Goal: Information Seeking & Learning: Understand process/instructions

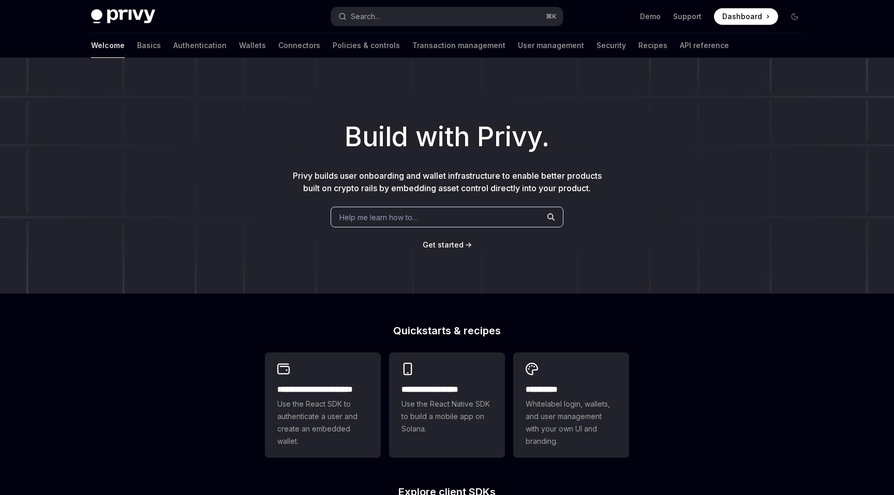
click at [443, 213] on div "Help me learn how to…" at bounding box center [446, 217] width 233 height 21
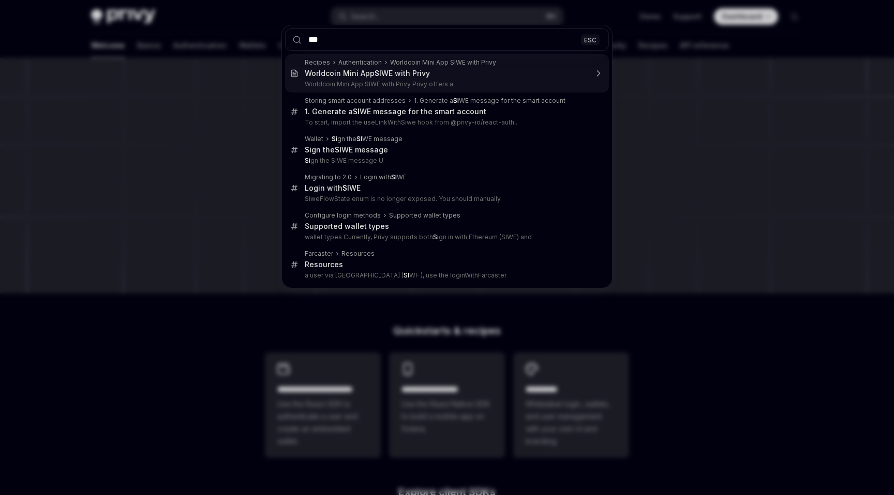
type input "****"
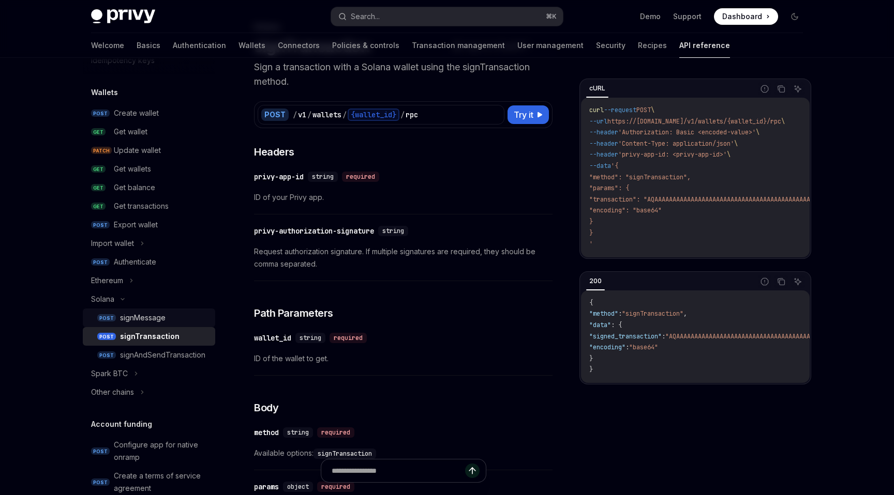
scroll to position [84, 0]
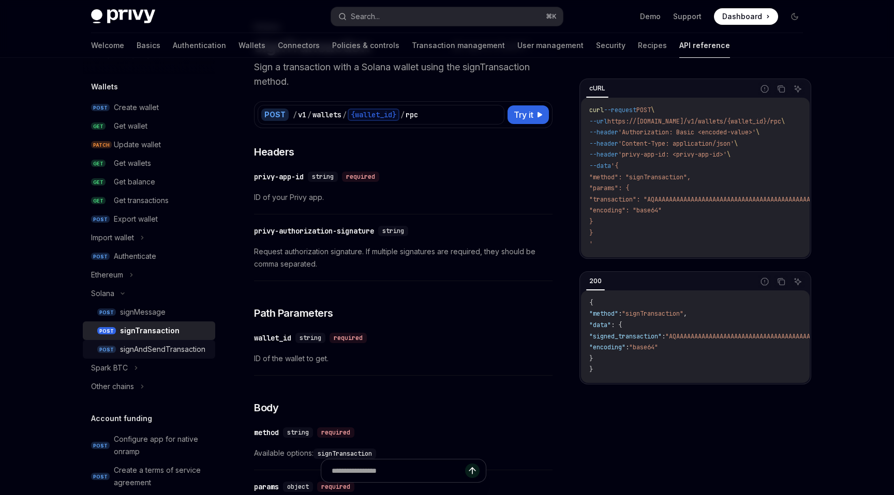
click at [156, 351] on div "signAndSendTransaction" at bounding box center [162, 349] width 85 height 12
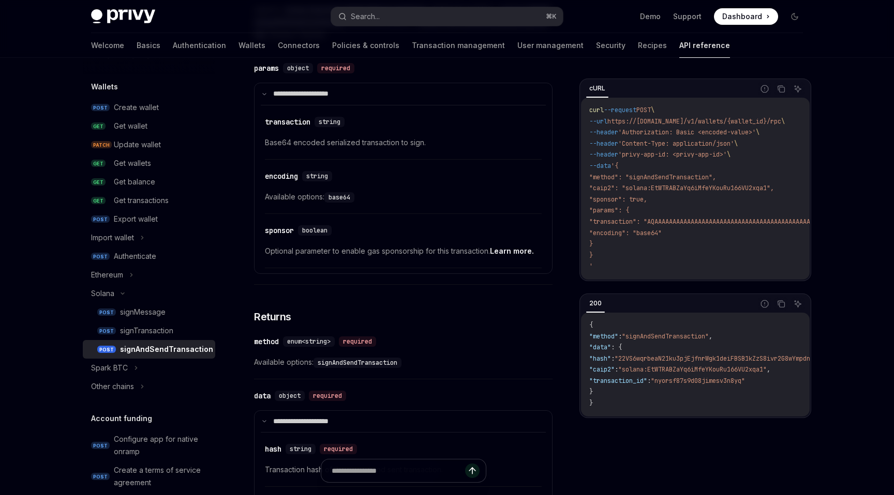
scroll to position [571, 0]
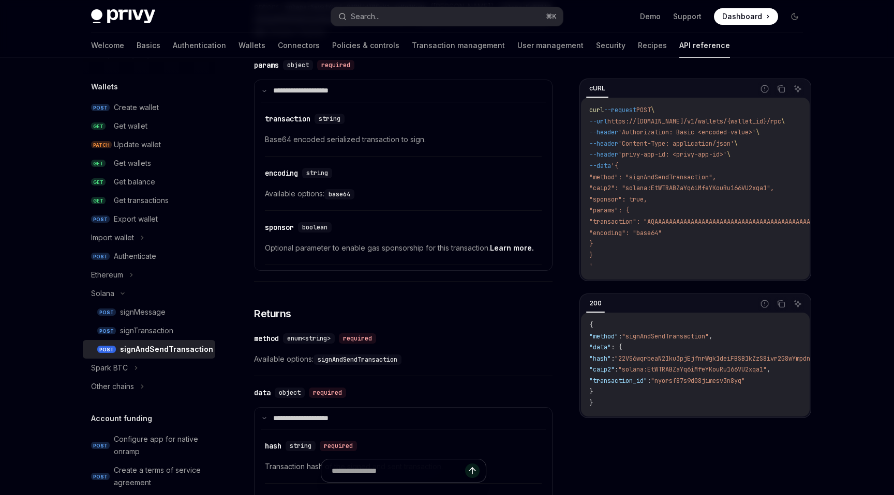
click at [411, 242] on span "Optional parameter to enable gas sponsorship for this transaction. Learn more." at bounding box center [403, 248] width 277 height 12
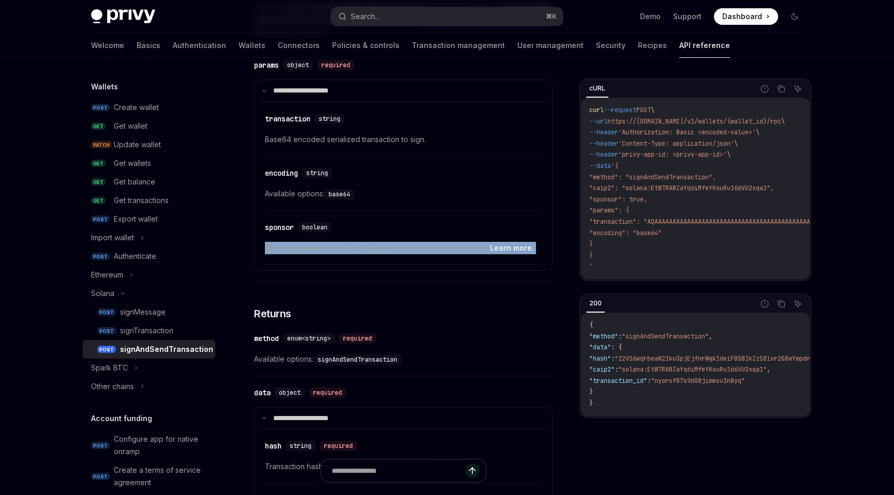
click at [411, 242] on span "Optional parameter to enable gas sponsorship for this transaction. Learn more." at bounding box center [403, 248] width 277 height 12
click at [419, 242] on span "Optional parameter to enable gas sponsorship for this transaction. Learn more." at bounding box center [403, 248] width 277 height 12
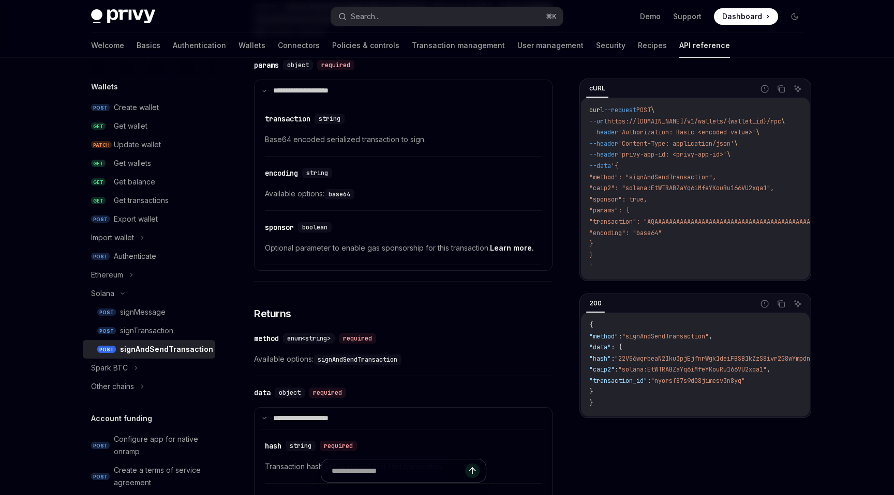
click at [517, 244] on link "Learn more." at bounding box center [512, 248] width 44 height 9
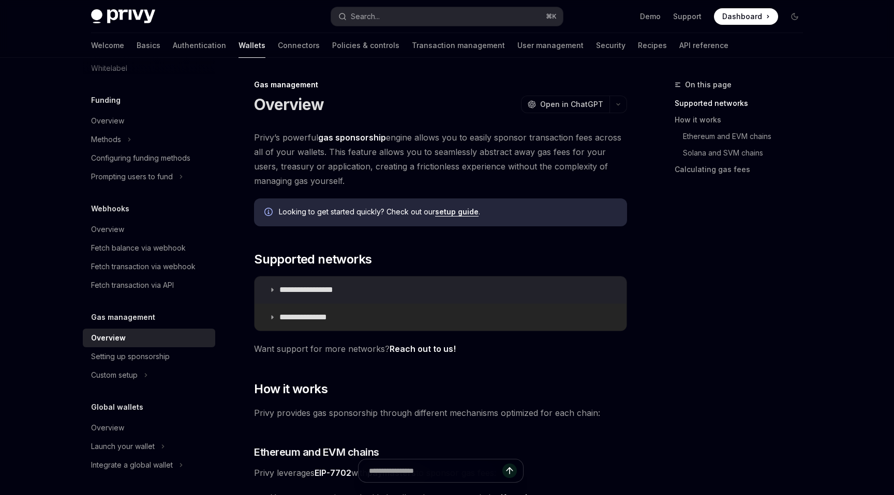
click at [366, 317] on summary "**********" at bounding box center [440, 317] width 372 height 27
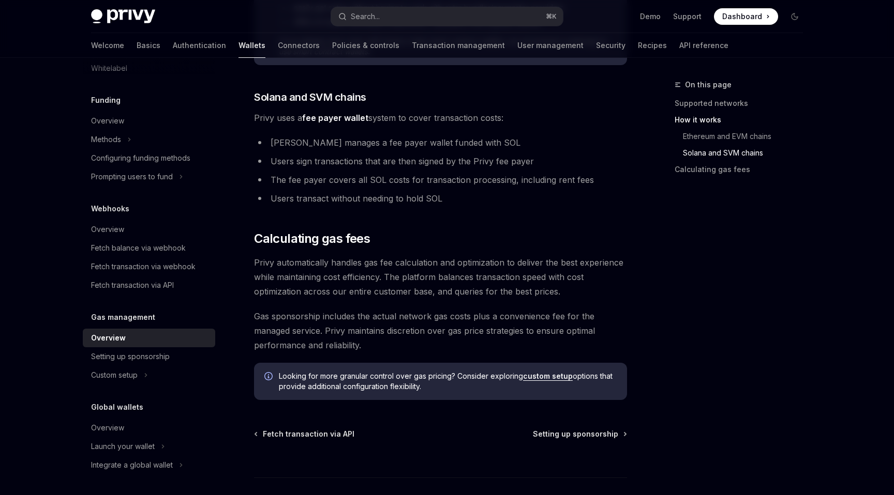
scroll to position [764, 0]
click at [599, 439] on span "Setting up sponsorship" at bounding box center [575, 435] width 85 height 10
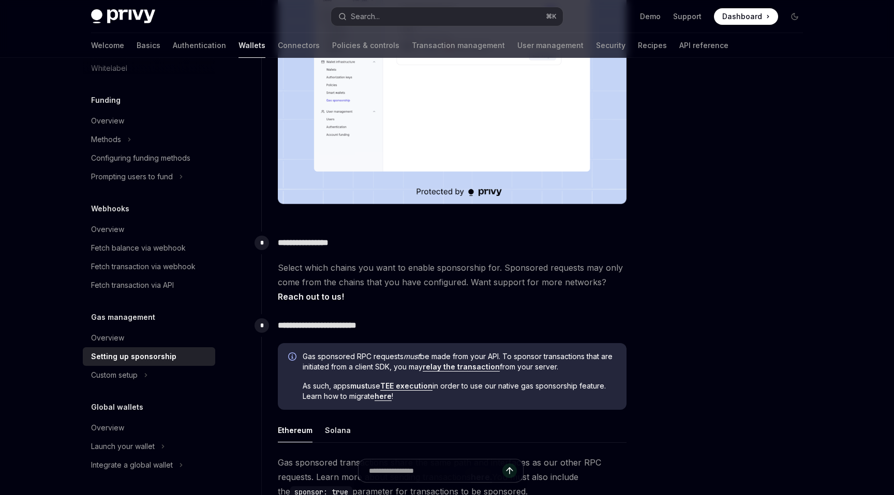
scroll to position [300, 0]
click at [469, 363] on link "relay the transaction" at bounding box center [461, 366] width 77 height 9
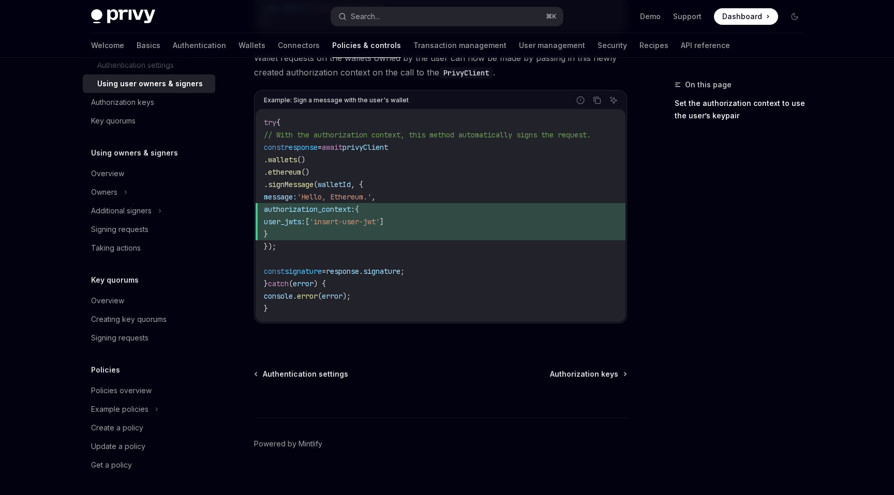
scroll to position [597, 0]
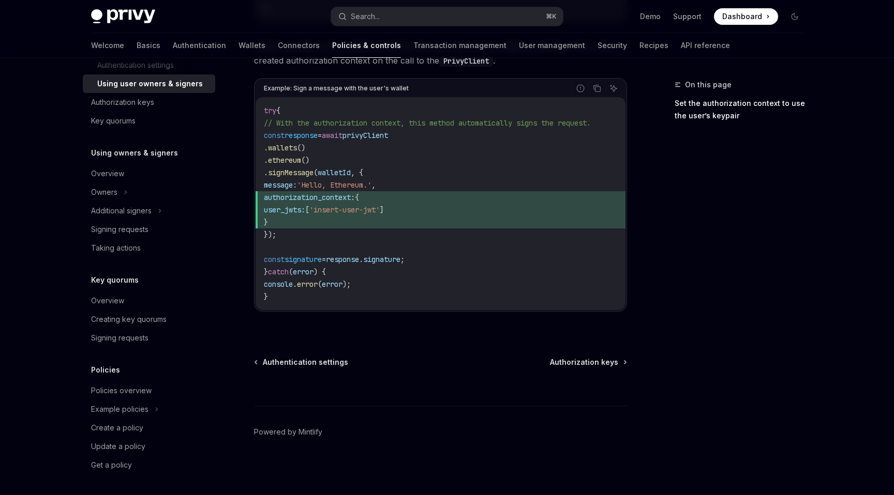
click at [416, 365] on div "Authentication settings Authorization keys" at bounding box center [440, 362] width 373 height 10
type textarea "*"
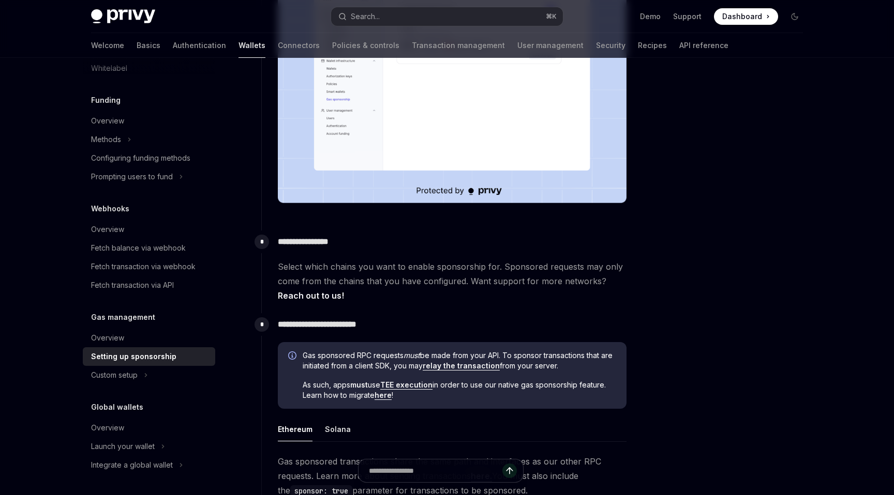
scroll to position [300, 0]
click at [490, 235] on p "**********" at bounding box center [452, 242] width 349 height 14
